Goal: Ask a question

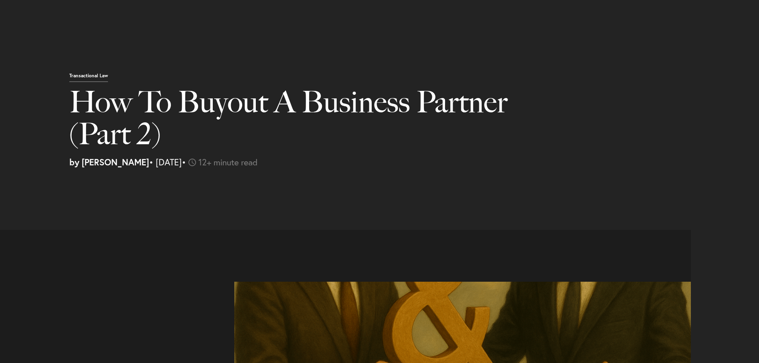
select select "US"
select select "Austin"
select select "Business and Civil Litigation"
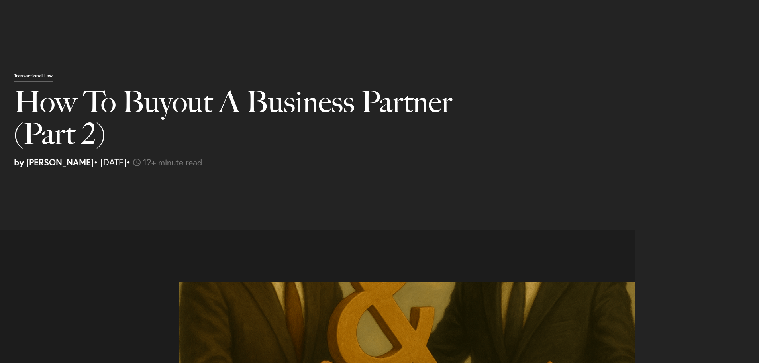
scroll to position [1361, 0]
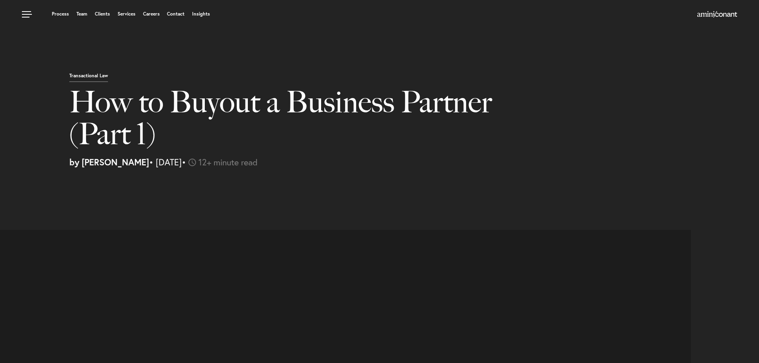
select select "US"
select select "Austin"
select select "Business and Civil Litigation"
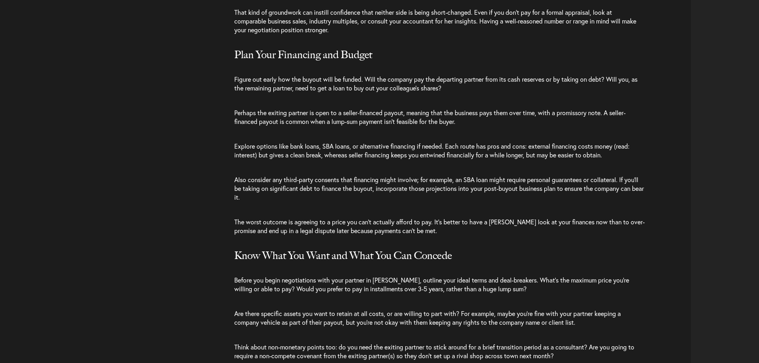
scroll to position [1714, 0]
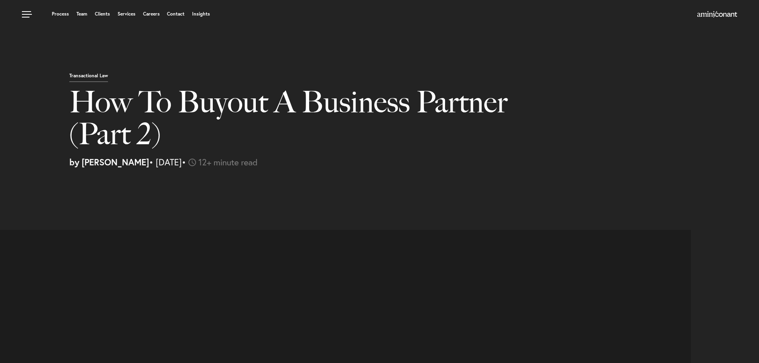
select select "US"
select select "Austin"
select select "Business and Civil Litigation"
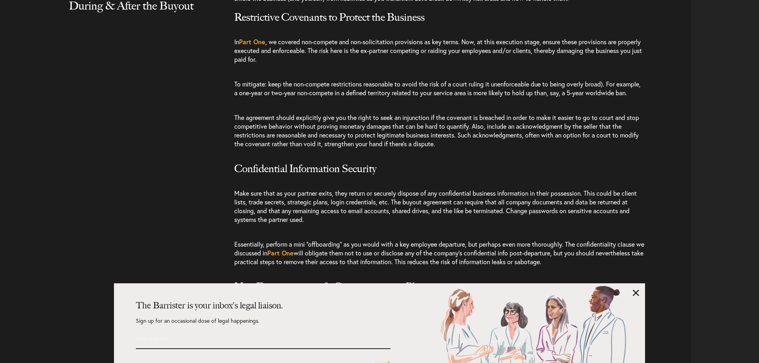
scroll to position [1833, 0]
